Goal: Task Accomplishment & Management: Manage account settings

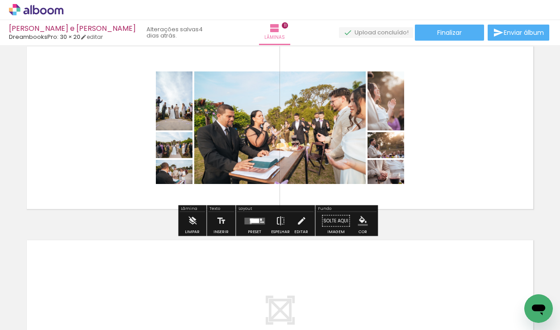
scroll to position [1967, 0]
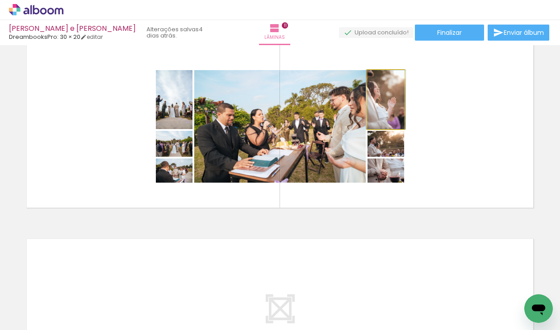
click at [383, 112] on quentale-photo at bounding box center [385, 99] width 37 height 59
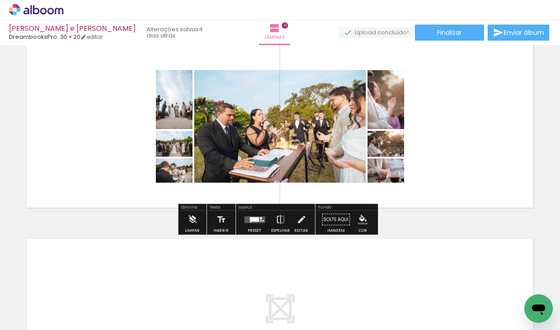
click at [445, 126] on quentale-layouter at bounding box center [279, 126] width 515 height 171
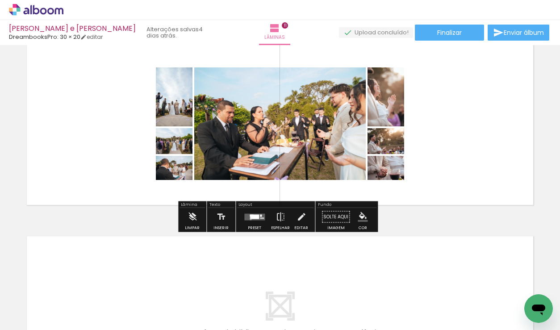
scroll to position [1963, 0]
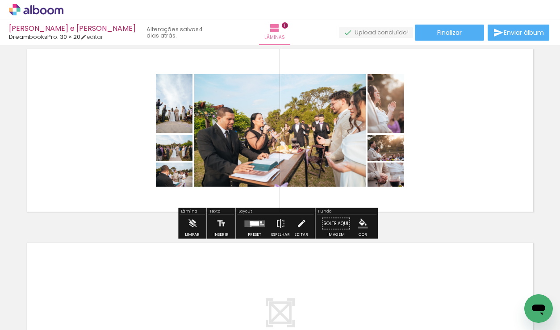
click at [434, 110] on quentale-layouter at bounding box center [279, 130] width 515 height 171
click at [296, 227] on iron-icon at bounding box center [301, 224] width 10 height 18
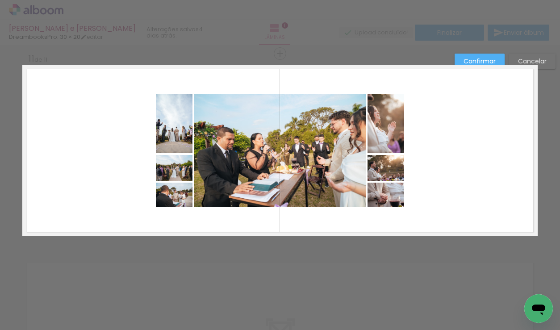
scroll to position [1934, 0]
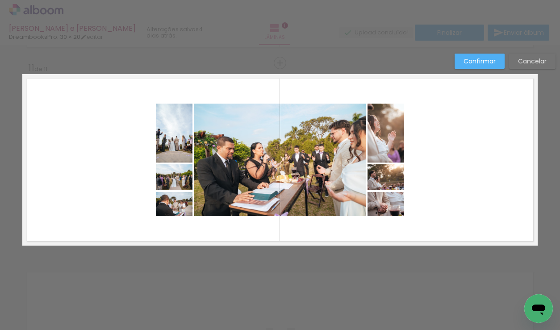
drag, startPoint x: 134, startPoint y: 99, endPoint x: 285, endPoint y: 174, distance: 168.3
click at [285, 174] on quentale-layouter at bounding box center [279, 159] width 515 height 171
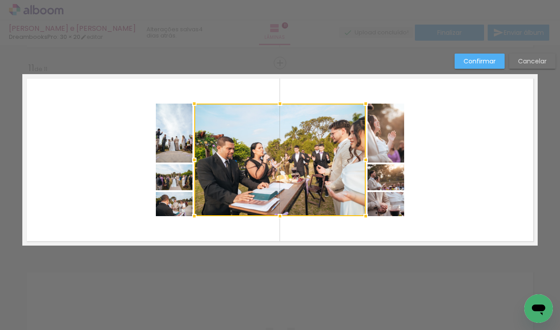
click at [464, 182] on quentale-layouter at bounding box center [279, 159] width 515 height 171
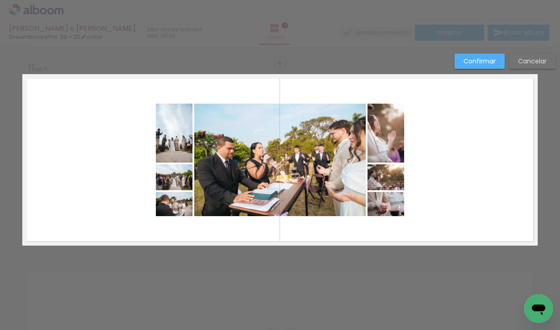
click at [0, 0] on slot "Cancelar" at bounding box center [0, 0] width 0 height 0
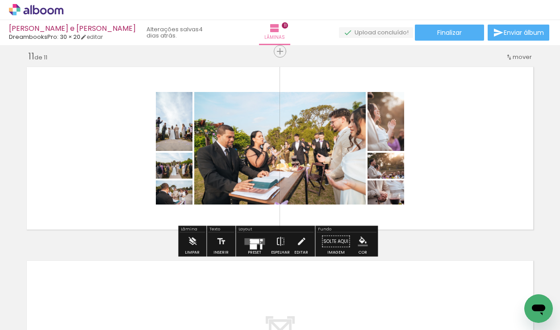
scroll to position [1958, 0]
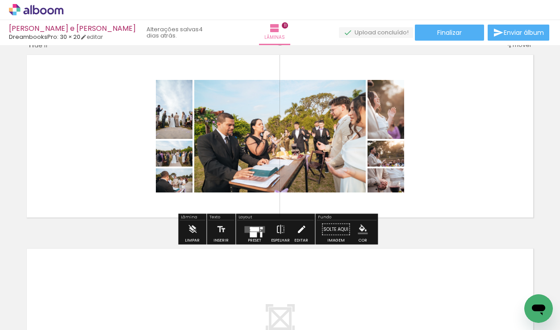
click at [297, 233] on iron-icon at bounding box center [301, 229] width 10 height 18
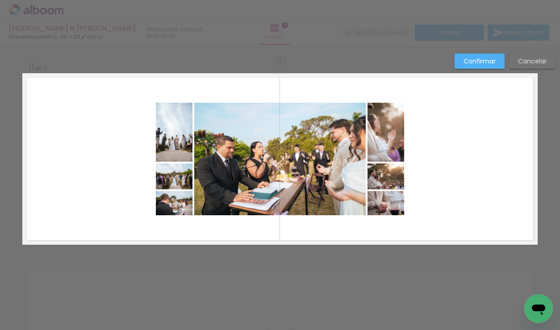
scroll to position [1934, 0]
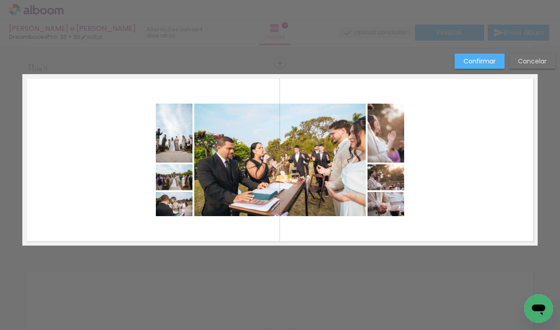
drag, startPoint x: 112, startPoint y: 97, endPoint x: 385, endPoint y: 200, distance: 291.8
click at [385, 200] on quentale-layouter at bounding box center [279, 159] width 515 height 171
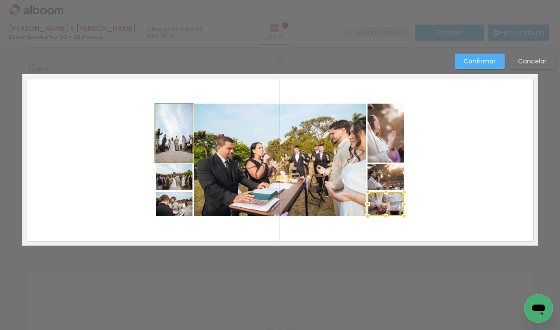
click at [171, 121] on quentale-photo at bounding box center [174, 133] width 37 height 59
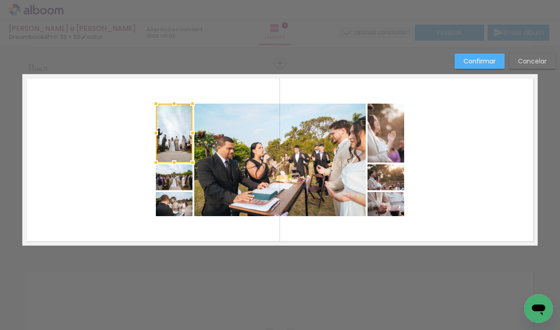
click at [173, 174] on quentale-photo at bounding box center [174, 177] width 37 height 26
click at [173, 204] on quentale-photo at bounding box center [174, 204] width 37 height 24
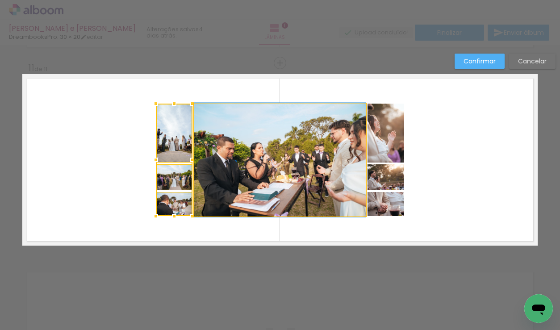
click at [236, 183] on quentale-photo at bounding box center [279, 160] width 171 height 112
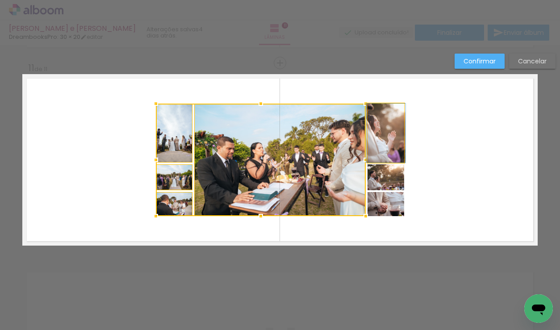
click at [385, 137] on quentale-photo at bounding box center [385, 133] width 37 height 59
click at [387, 180] on div at bounding box center [280, 160] width 248 height 112
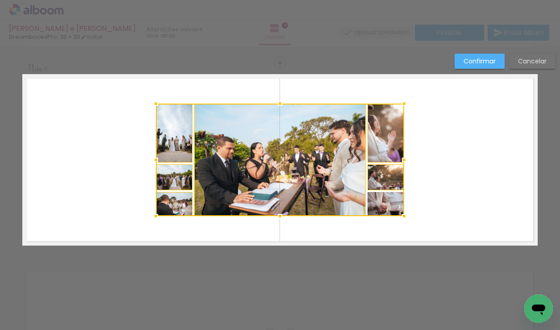
click at [390, 208] on div at bounding box center [280, 160] width 248 height 112
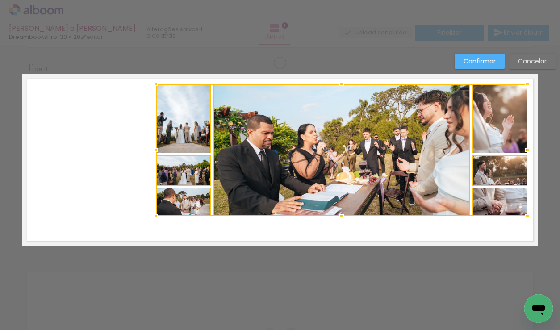
drag, startPoint x: 394, startPoint y: 100, endPoint x: 523, endPoint y: 83, distance: 130.0
click at [523, 83] on div at bounding box center [527, 84] width 18 height 18
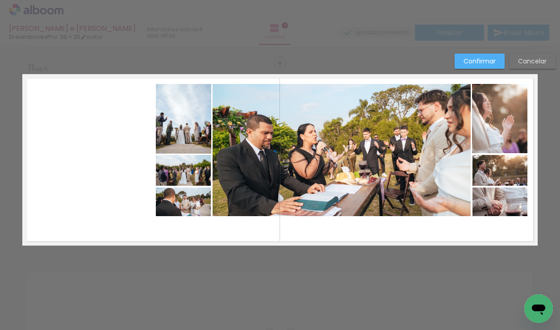
click at [169, 117] on quentale-photo at bounding box center [183, 119] width 55 height 70
click at [175, 158] on div at bounding box center [184, 154] width 18 height 18
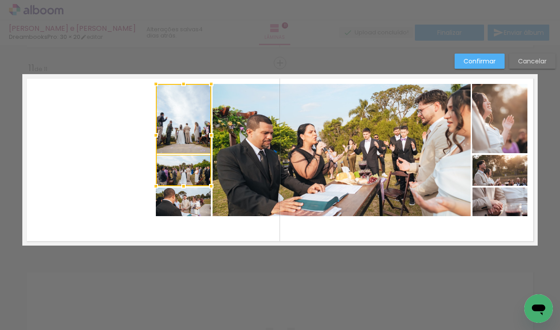
click at [176, 189] on div at bounding box center [184, 186] width 18 height 18
click at [264, 178] on quentale-photo at bounding box center [341, 150] width 258 height 132
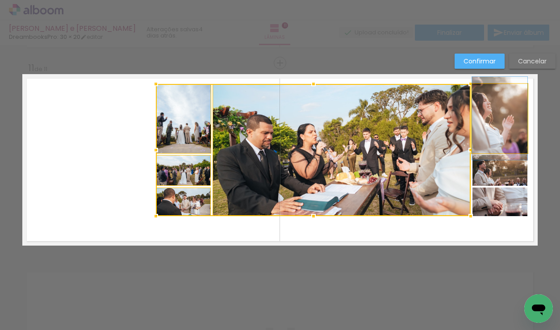
click at [512, 122] on quentale-photo at bounding box center [499, 118] width 55 height 69
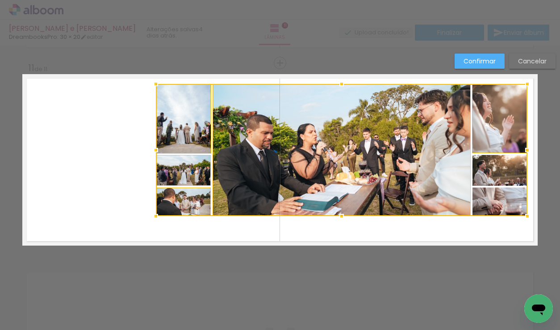
click at [503, 165] on div at bounding box center [341, 150] width 371 height 132
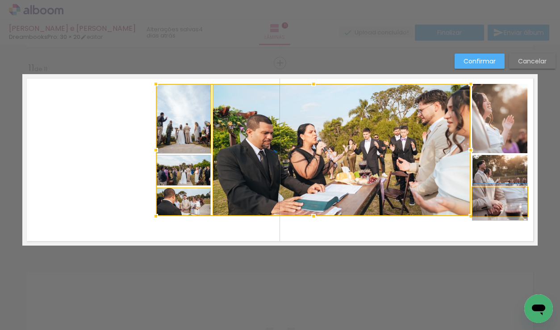
click at [498, 200] on quentale-photo at bounding box center [499, 201] width 55 height 29
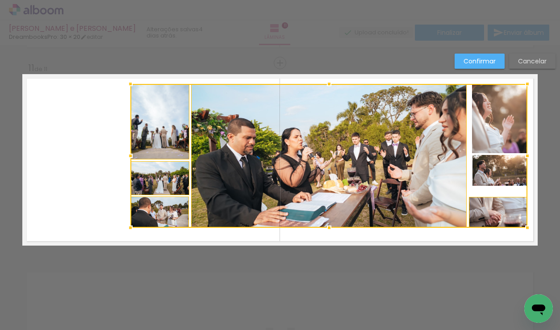
drag, startPoint x: 155, startPoint y: 213, endPoint x: 130, endPoint y: 225, distance: 28.0
click at [130, 225] on div at bounding box center [130, 228] width 18 height 18
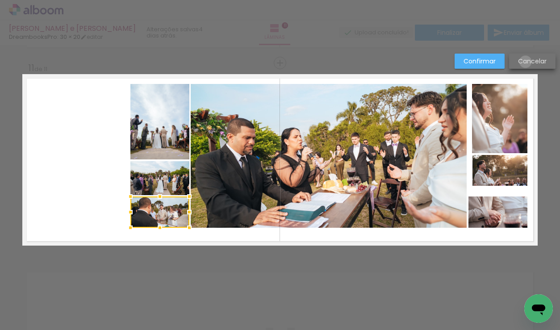
click at [0, 0] on slot "Cancelar" at bounding box center [0, 0] width 0 height 0
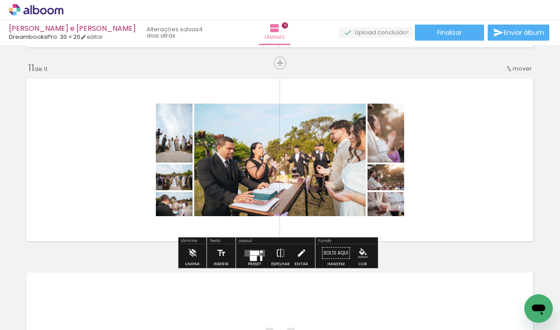
click at [301, 254] on iron-icon at bounding box center [301, 253] width 10 height 18
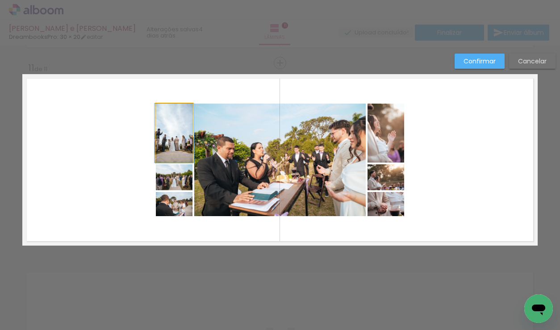
click at [165, 133] on quentale-photo at bounding box center [174, 133] width 37 height 59
click at [168, 182] on quentale-photo at bounding box center [174, 177] width 37 height 26
click at [167, 202] on quentale-photo at bounding box center [174, 204] width 37 height 24
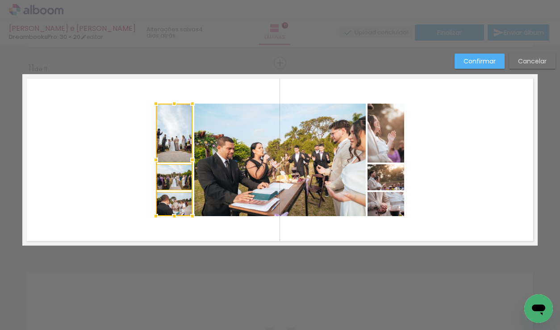
click at [229, 178] on quentale-photo at bounding box center [279, 160] width 171 height 112
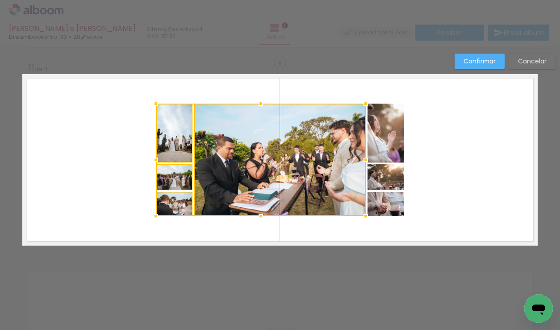
click at [377, 129] on quentale-photo at bounding box center [385, 133] width 37 height 59
click at [378, 177] on div at bounding box center [280, 160] width 248 height 112
click at [380, 201] on div at bounding box center [280, 160] width 248 height 112
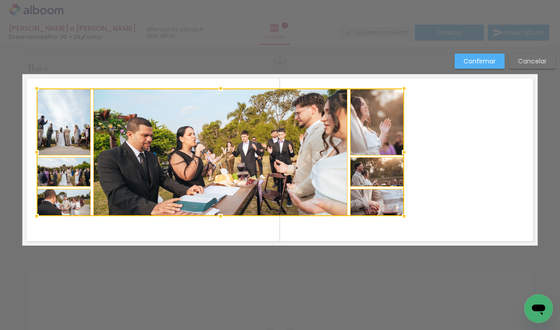
drag, startPoint x: 154, startPoint y: 104, endPoint x: 34, endPoint y: 89, distance: 120.1
click at [34, 89] on div at bounding box center [37, 88] width 18 height 18
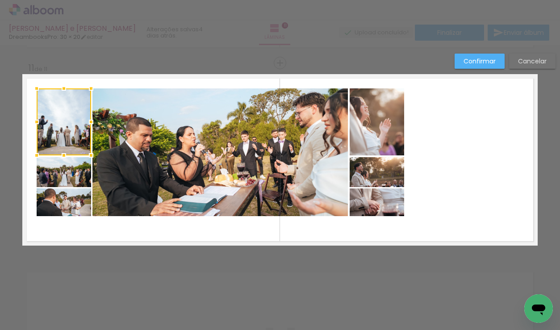
click at [67, 174] on quentale-photo at bounding box center [64, 172] width 54 height 30
click at [71, 196] on quentale-photo at bounding box center [64, 202] width 54 height 28
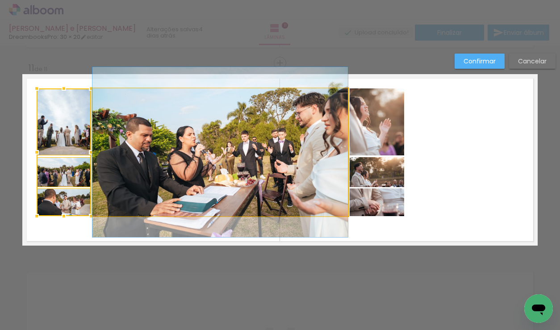
click at [141, 159] on quentale-photo at bounding box center [219, 152] width 255 height 128
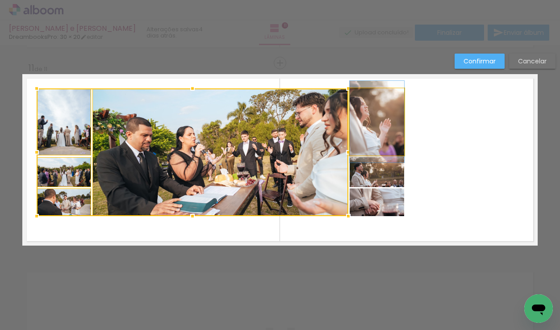
click at [376, 116] on quentale-photo at bounding box center [376, 121] width 54 height 67
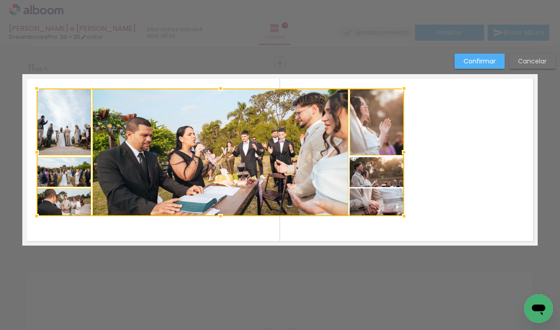
click at [371, 168] on div at bounding box center [220, 152] width 367 height 128
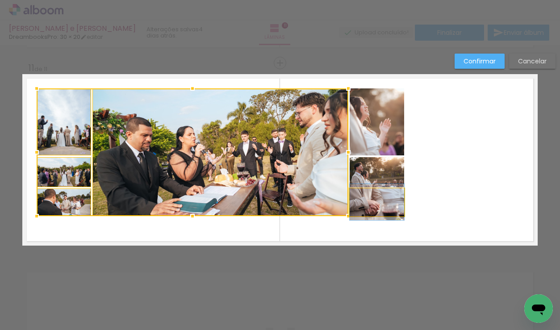
click at [374, 204] on quentale-photo at bounding box center [376, 202] width 54 height 28
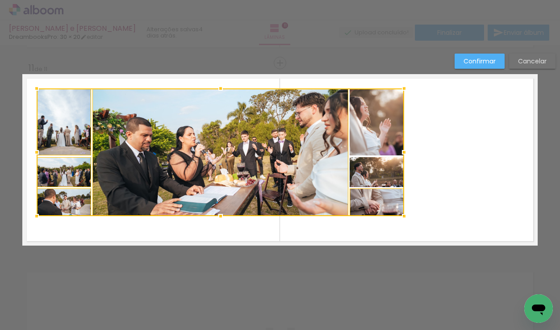
click at [382, 167] on div at bounding box center [220, 152] width 367 height 128
click at [381, 132] on div at bounding box center [220, 152] width 367 height 128
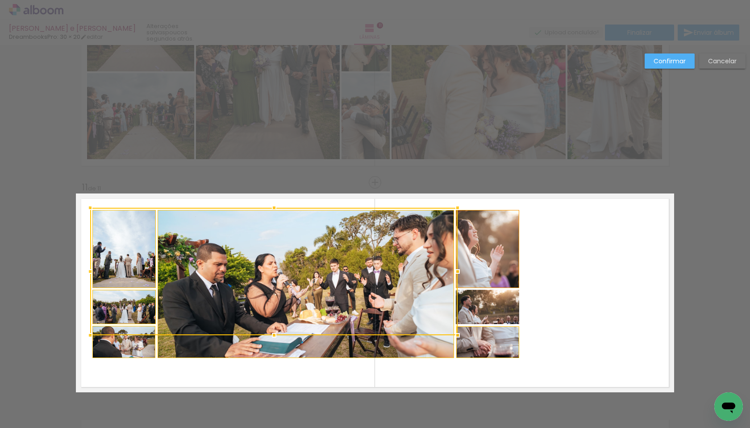
scroll to position [56, 0]
click at [130, 354] on quentale-photo at bounding box center [123, 342] width 63 height 32
click at [596, 288] on quentale-layouter at bounding box center [375, 293] width 598 height 199
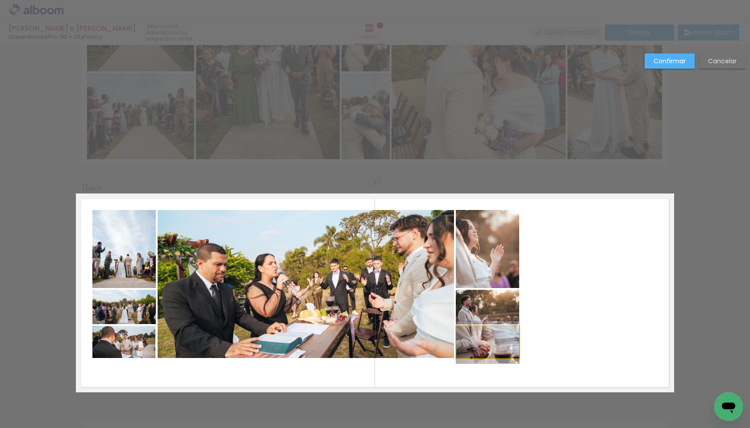
click at [497, 345] on quentale-photo at bounding box center [487, 343] width 63 height 32
click at [495, 303] on quentale-photo at bounding box center [487, 307] width 63 height 34
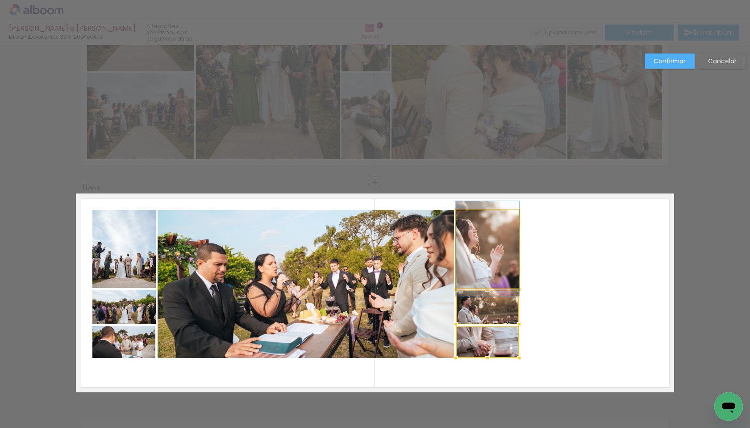
click at [493, 270] on quentale-photo at bounding box center [487, 249] width 63 height 78
click at [133, 347] on quentale-photo at bounding box center [123, 342] width 63 height 32
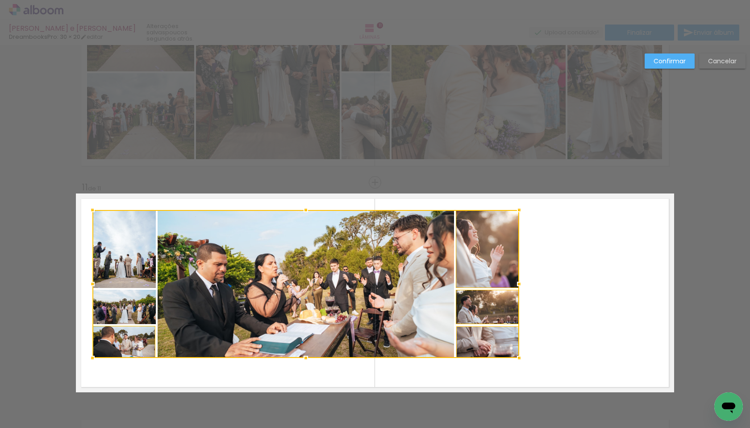
click at [133, 313] on div at bounding box center [305, 284] width 427 height 148
click at [129, 270] on div at bounding box center [305, 284] width 427 height 148
click at [223, 283] on div at bounding box center [305, 284] width 427 height 148
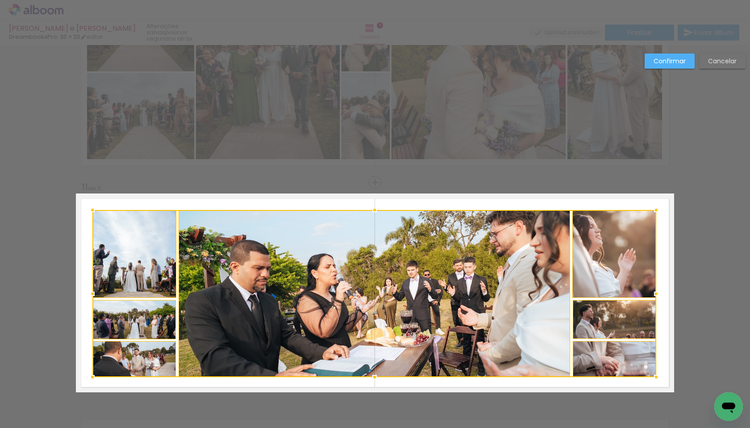
drag, startPoint x: 516, startPoint y: 357, endPoint x: 653, endPoint y: 376, distance: 138.4
click at [653, 376] on div at bounding box center [656, 378] width 18 height 18
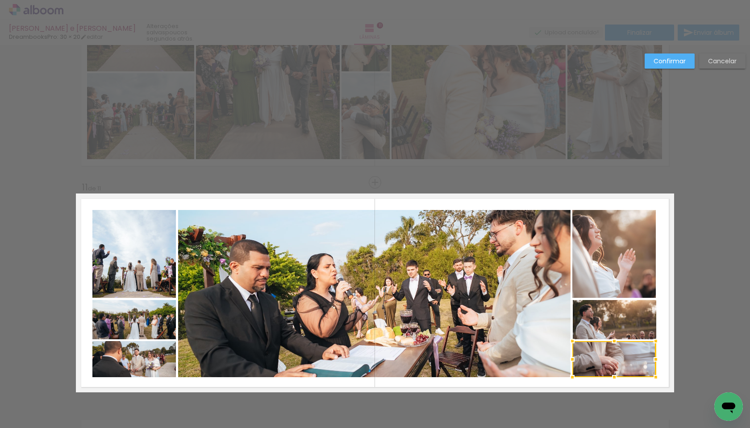
click at [0, 0] on slot "Confirmar" at bounding box center [0, 0] width 0 height 0
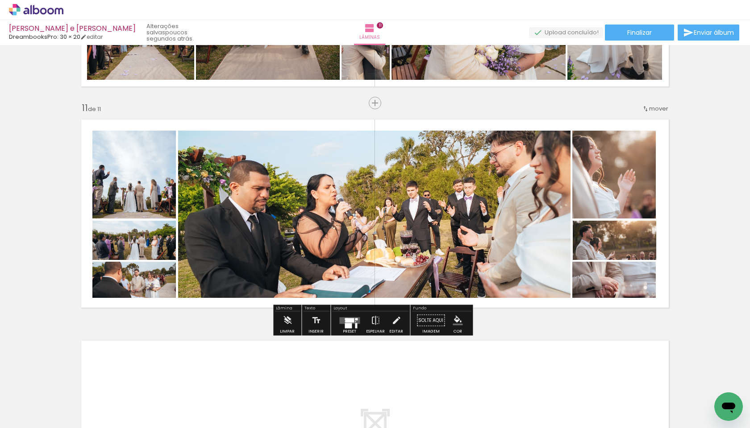
scroll to position [2174, 0]
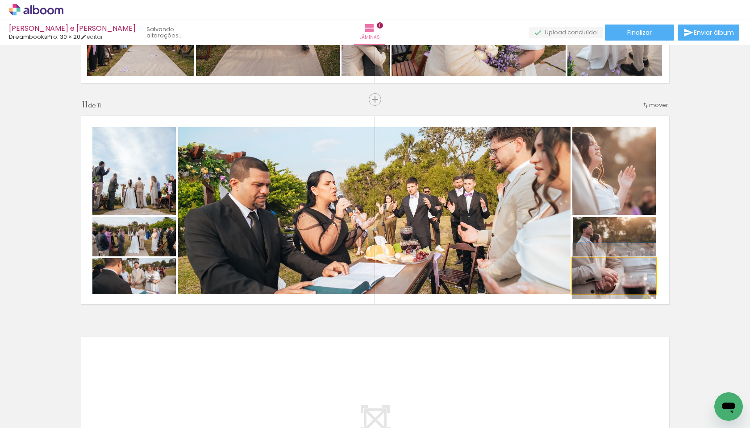
drag, startPoint x: 627, startPoint y: 286, endPoint x: 627, endPoint y: 281, distance: 5.4
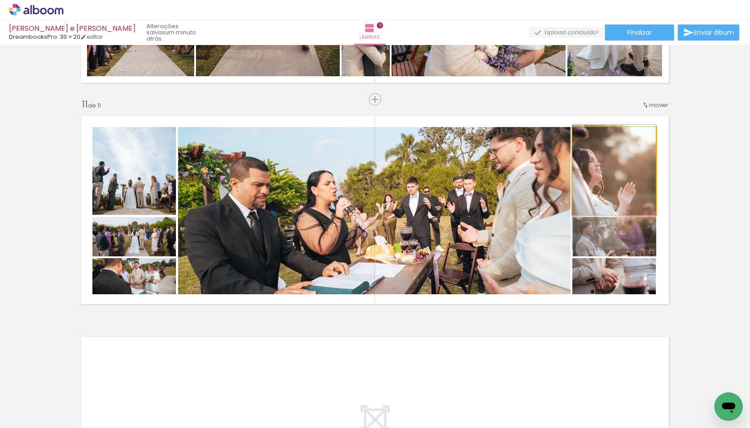
drag, startPoint x: 609, startPoint y: 198, endPoint x: 611, endPoint y: 214, distance: 16.6
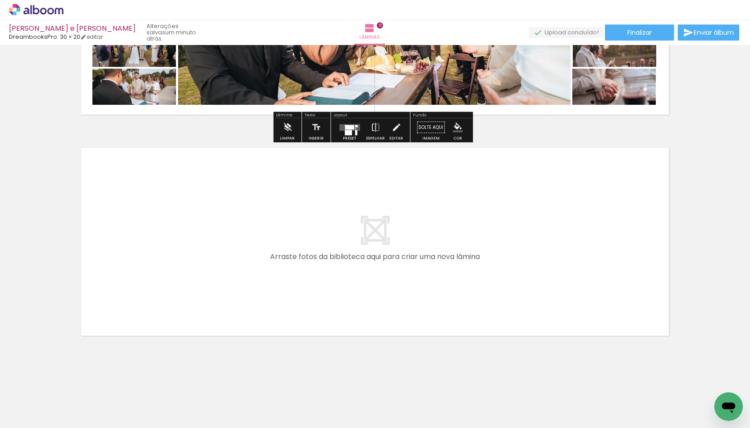
scroll to position [0, 0]
